Goal: Transaction & Acquisition: Book appointment/travel/reservation

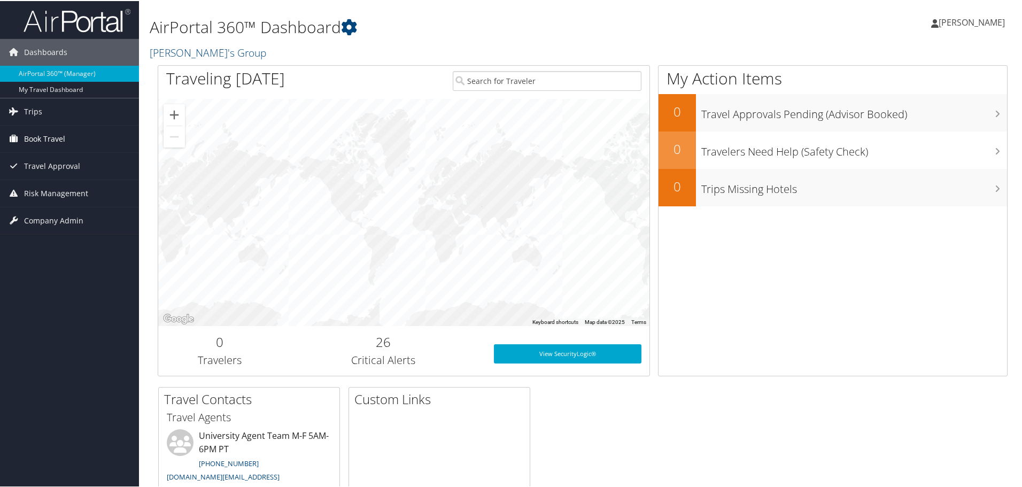
click at [53, 133] on span "Book Travel" at bounding box center [44, 138] width 41 height 27
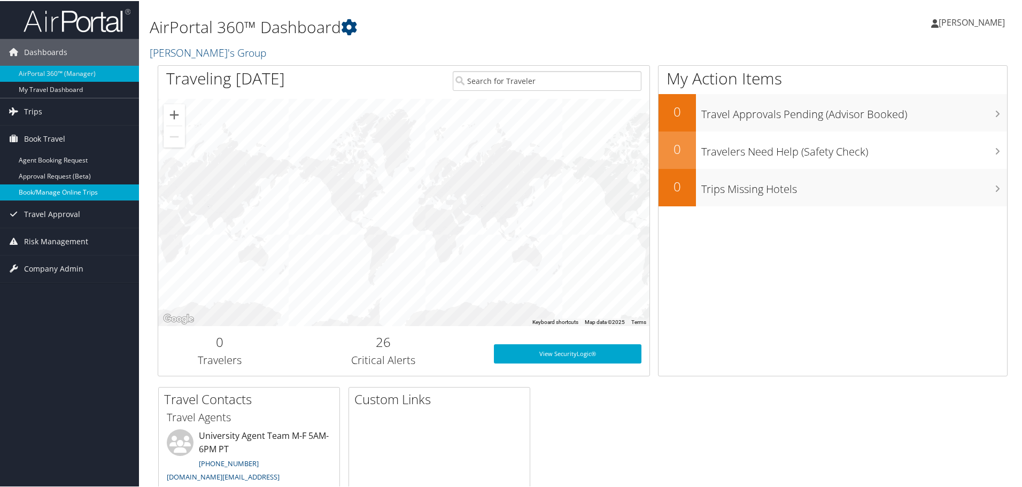
click at [56, 194] on link "Book/Manage Online Trips" at bounding box center [69, 191] width 139 height 16
